Goal: Task Accomplishment & Management: Manage account settings

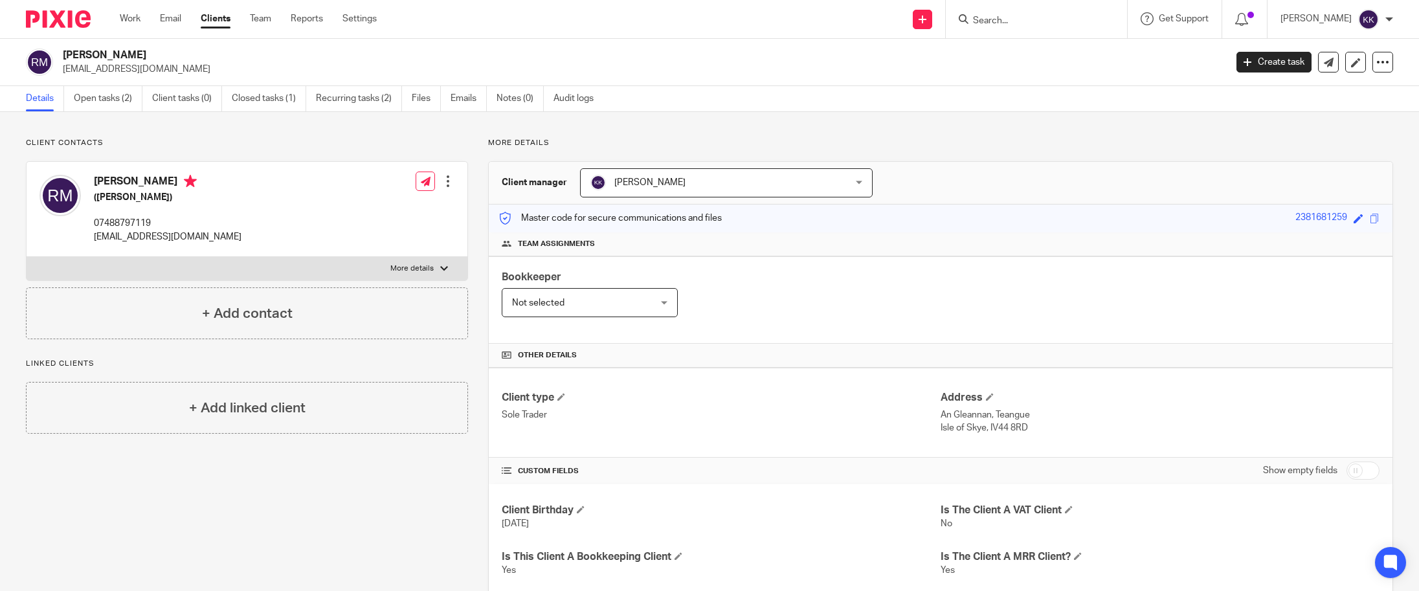
click at [1036, 19] on input "Search" at bounding box center [1030, 22] width 117 height 12
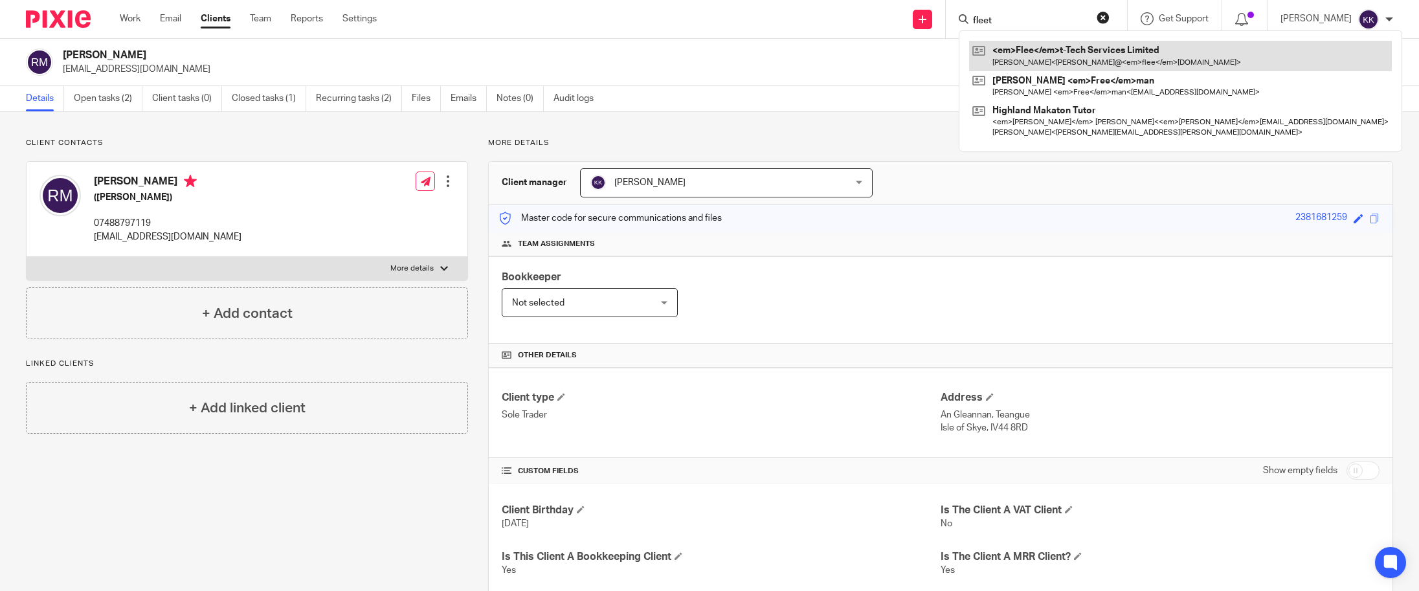
type input "fleet"
click at [1053, 54] on link at bounding box center [1180, 56] width 423 height 30
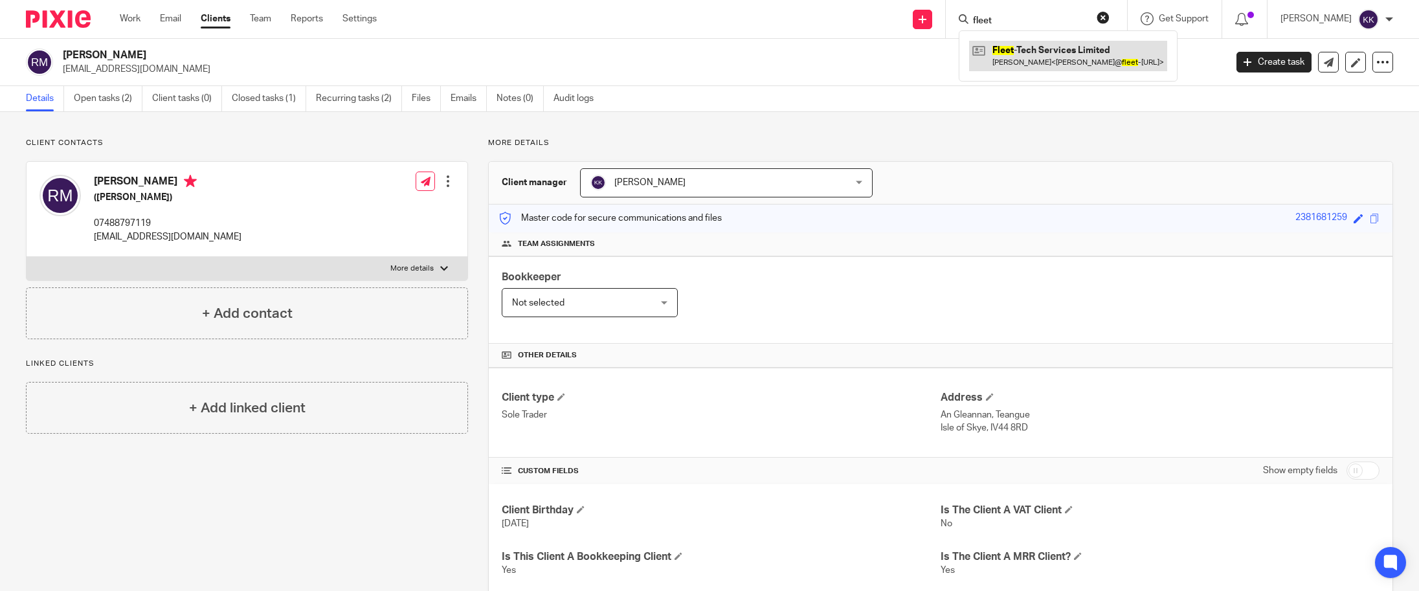
click at [1087, 58] on link at bounding box center [1068, 56] width 198 height 30
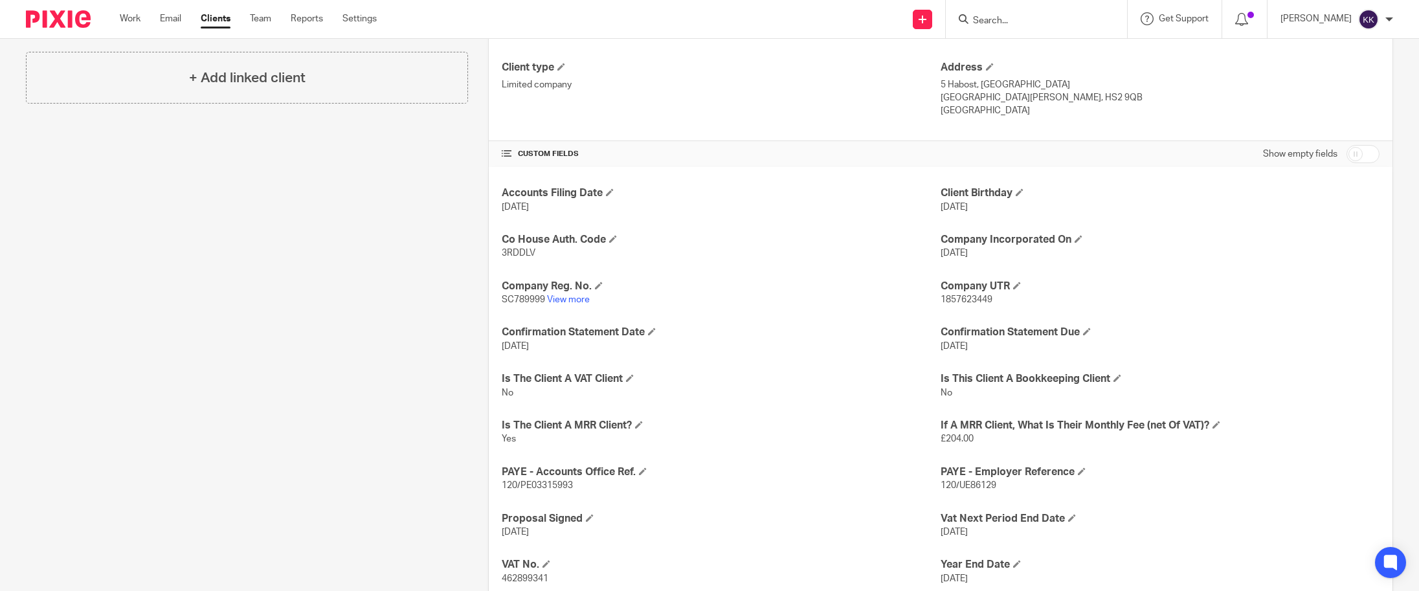
scroll to position [417, 0]
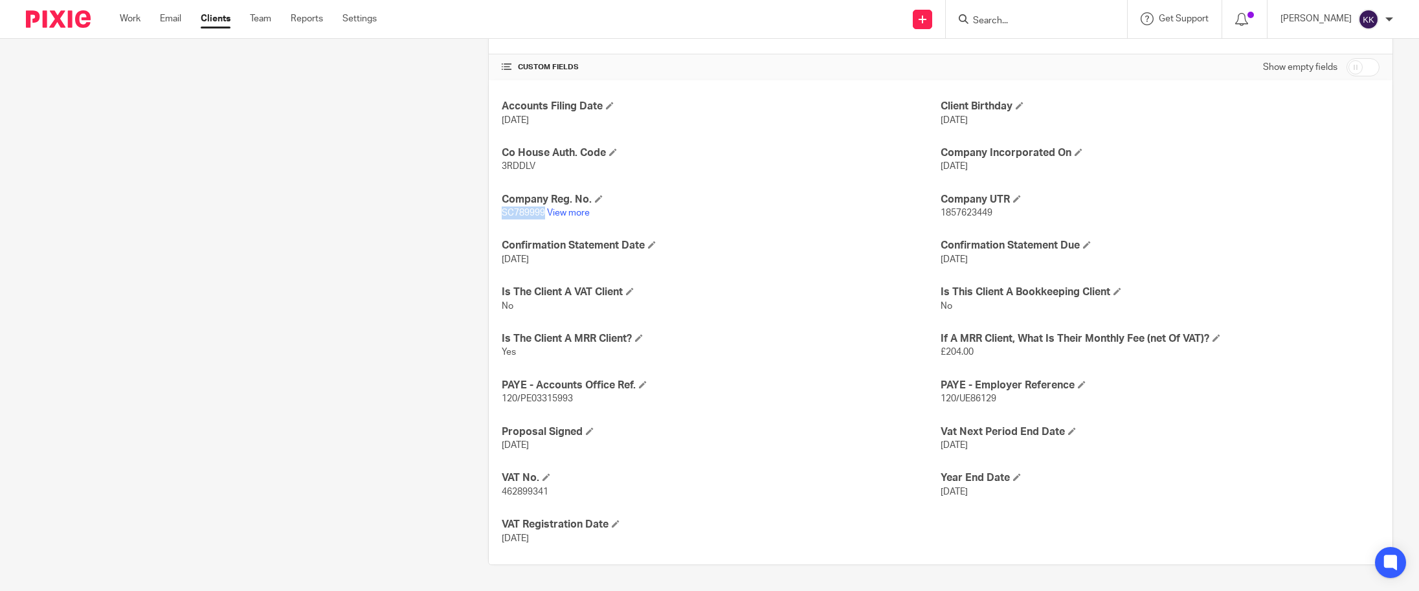
drag, startPoint x: 545, startPoint y: 215, endPoint x: 501, endPoint y: 216, distance: 43.4
click at [501, 216] on div "Accounts Filing Date 21 Aug 2025 Client Birthday 29 Jun 2002 Co House Auth. Cod…" at bounding box center [941, 322] width 904 height 484
copy span "SC789999"
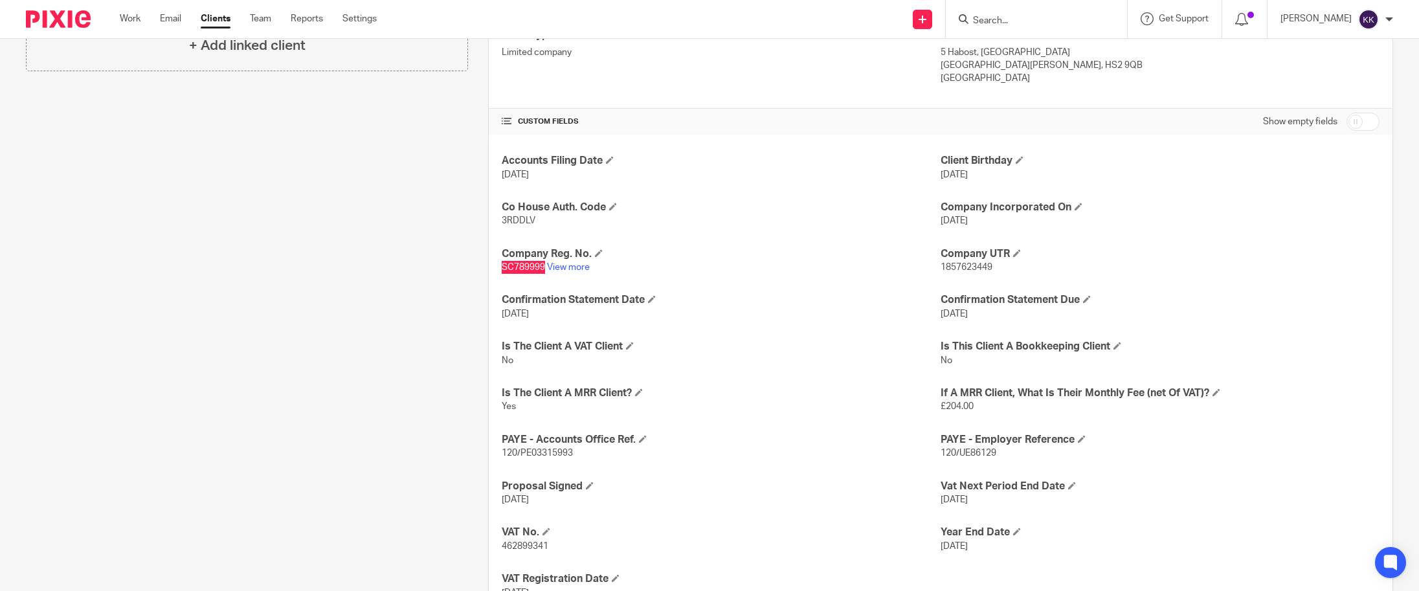
scroll to position [0, 0]
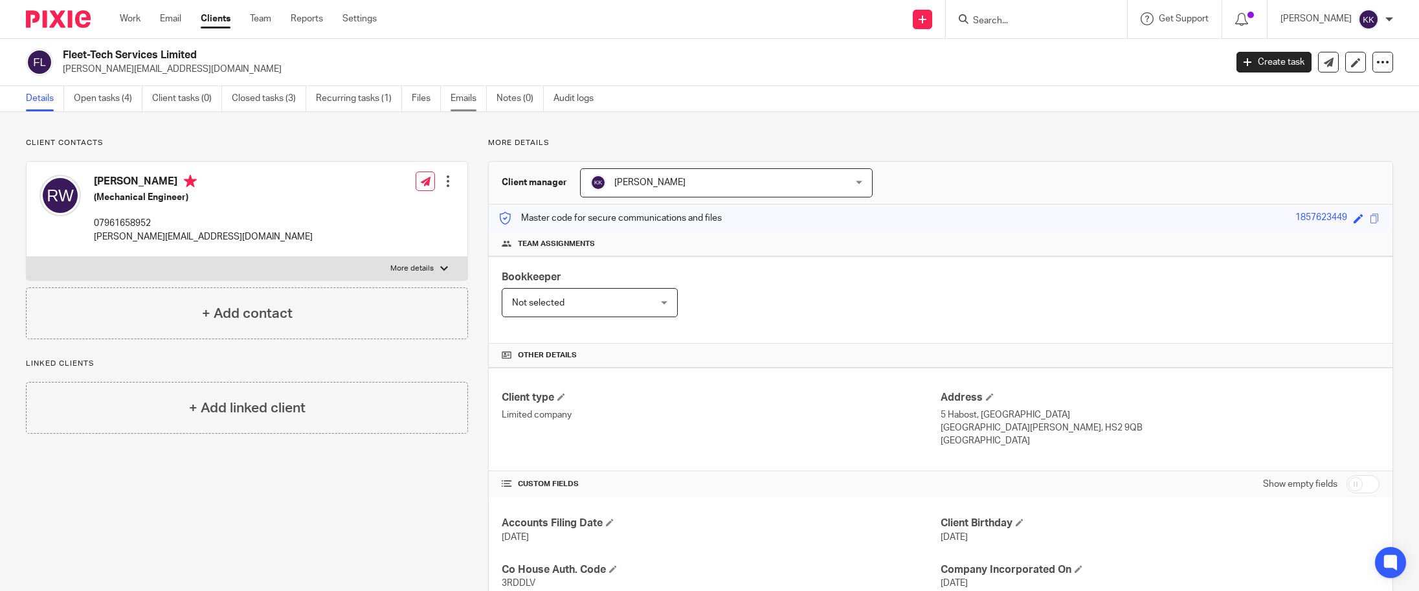
click at [471, 102] on link "Emails" at bounding box center [469, 98] width 36 height 25
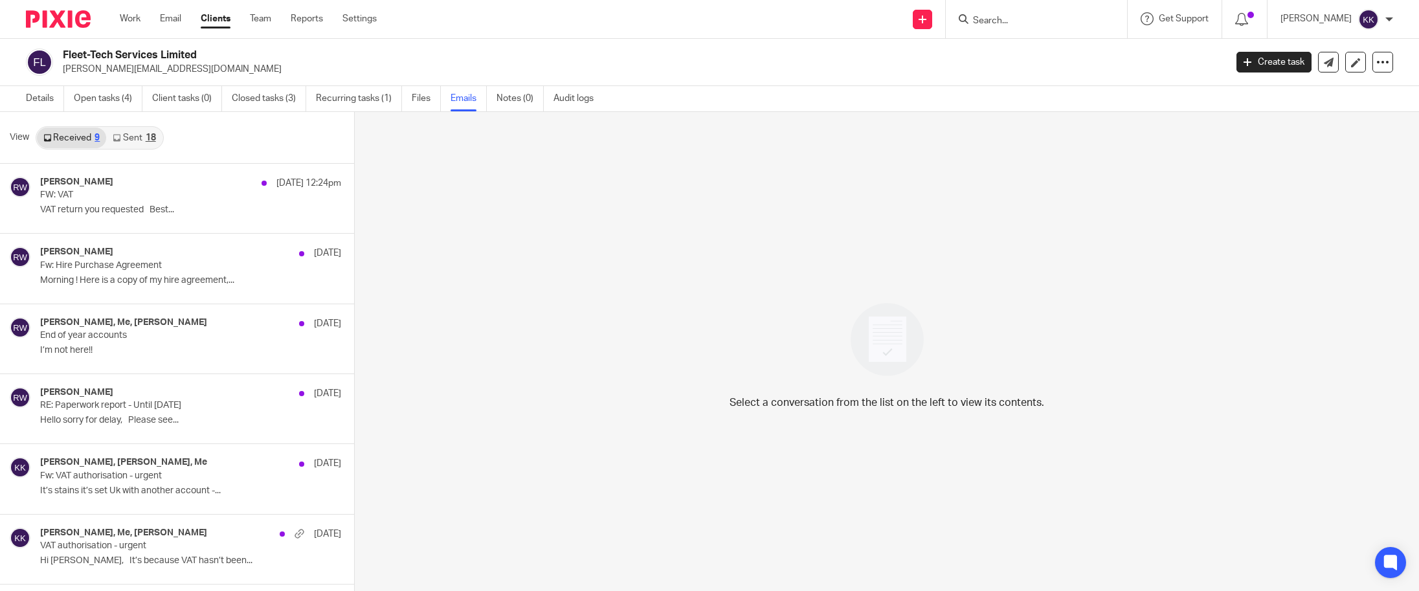
click at [127, 143] on link "Sent 18" at bounding box center [134, 138] width 56 height 21
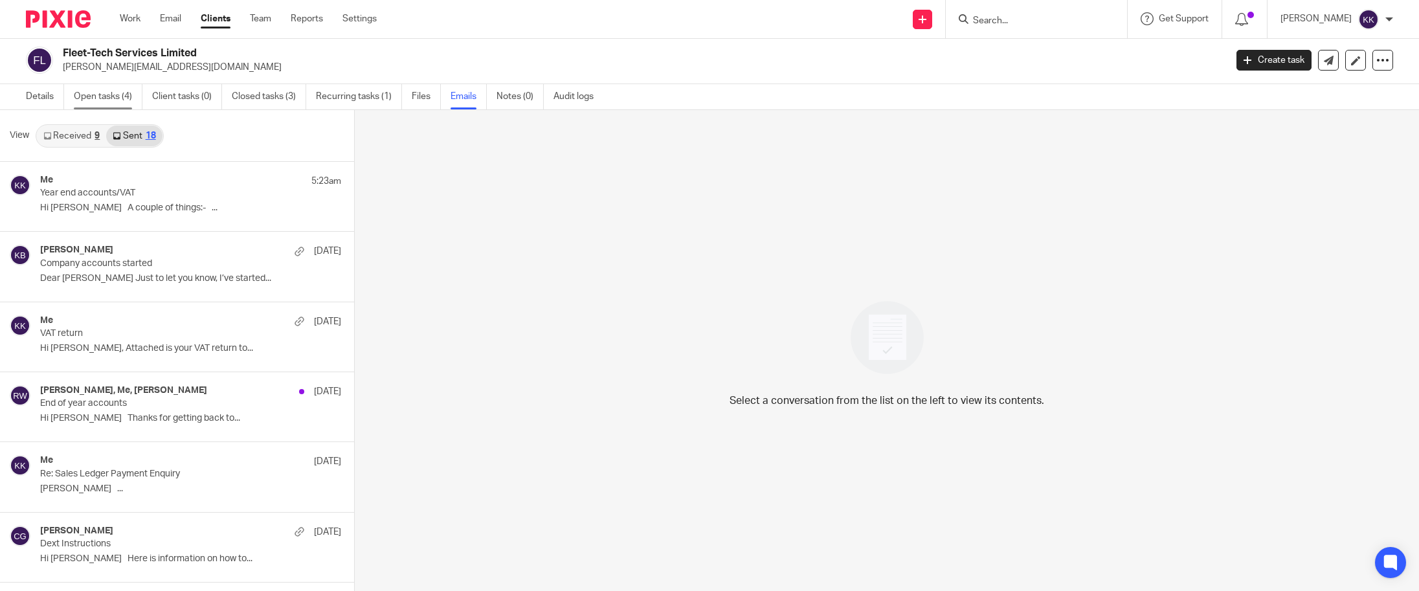
click at [85, 98] on link "Open tasks (4)" at bounding box center [108, 96] width 69 height 25
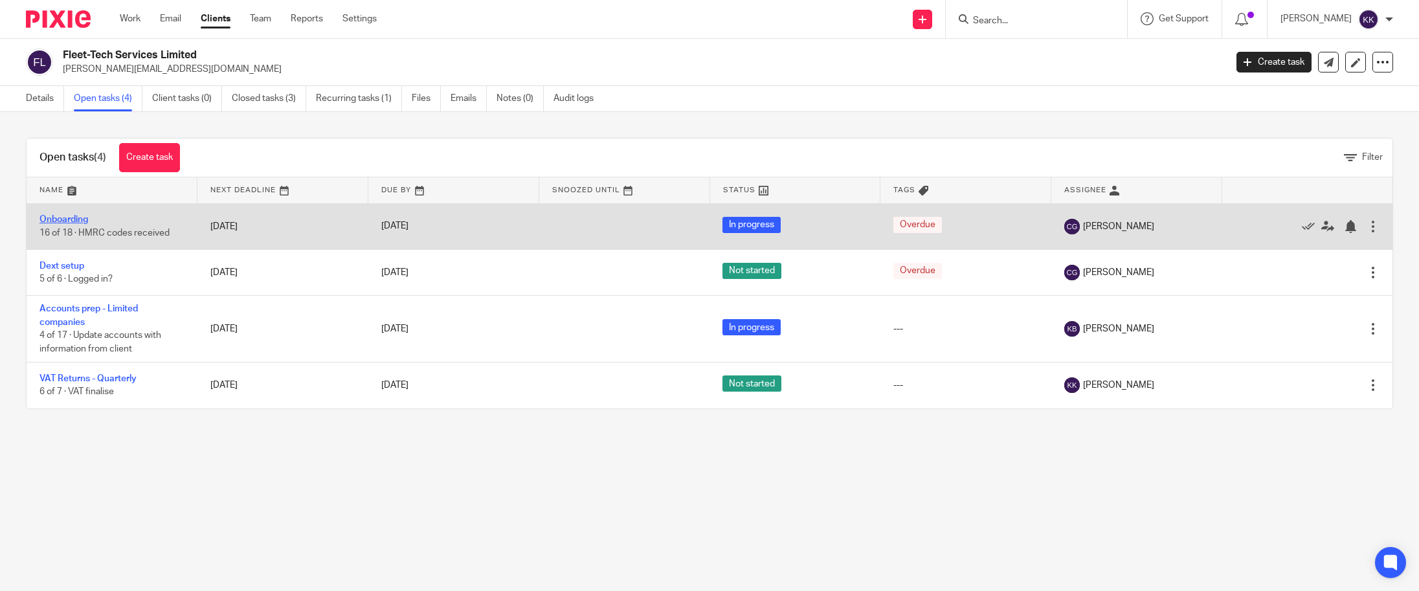
click at [80, 218] on link "Onboarding" at bounding box center [63, 219] width 49 height 9
